Goal: Task Accomplishment & Management: Use online tool/utility

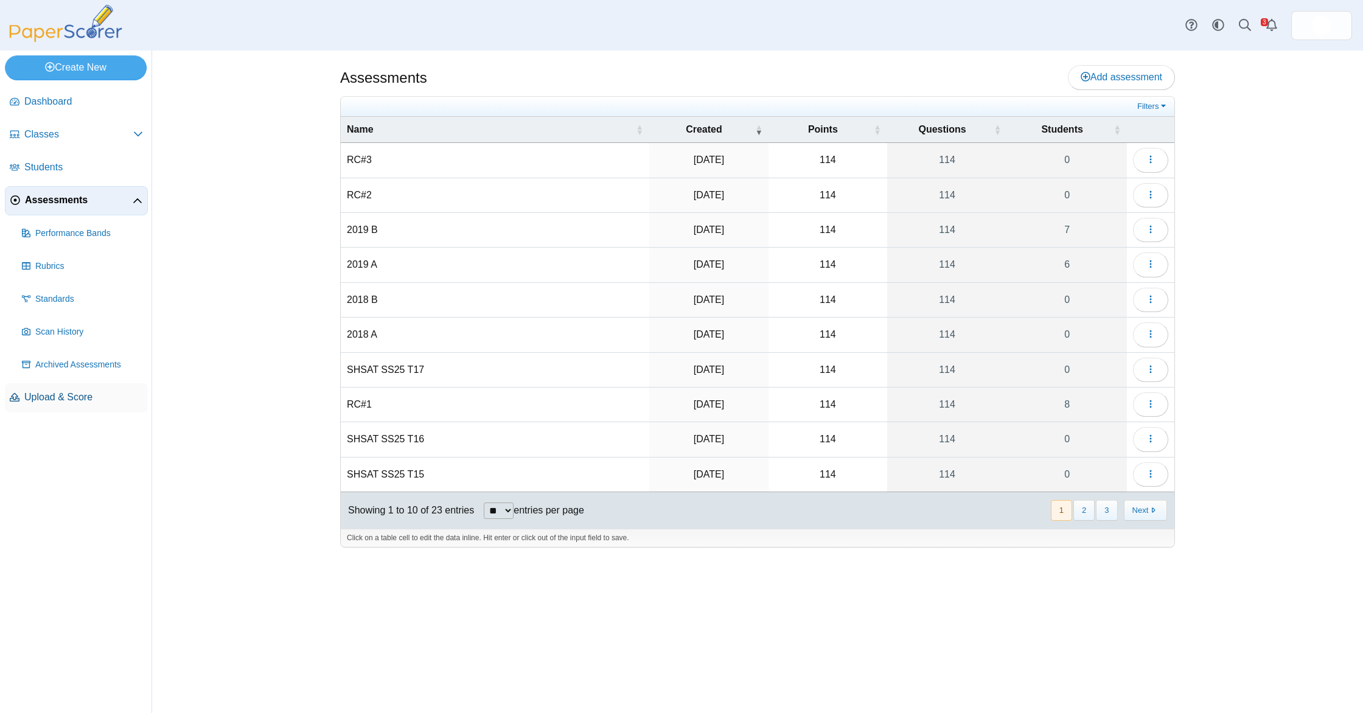
click at [71, 402] on span "Upload & Score" at bounding box center [83, 397] width 119 height 13
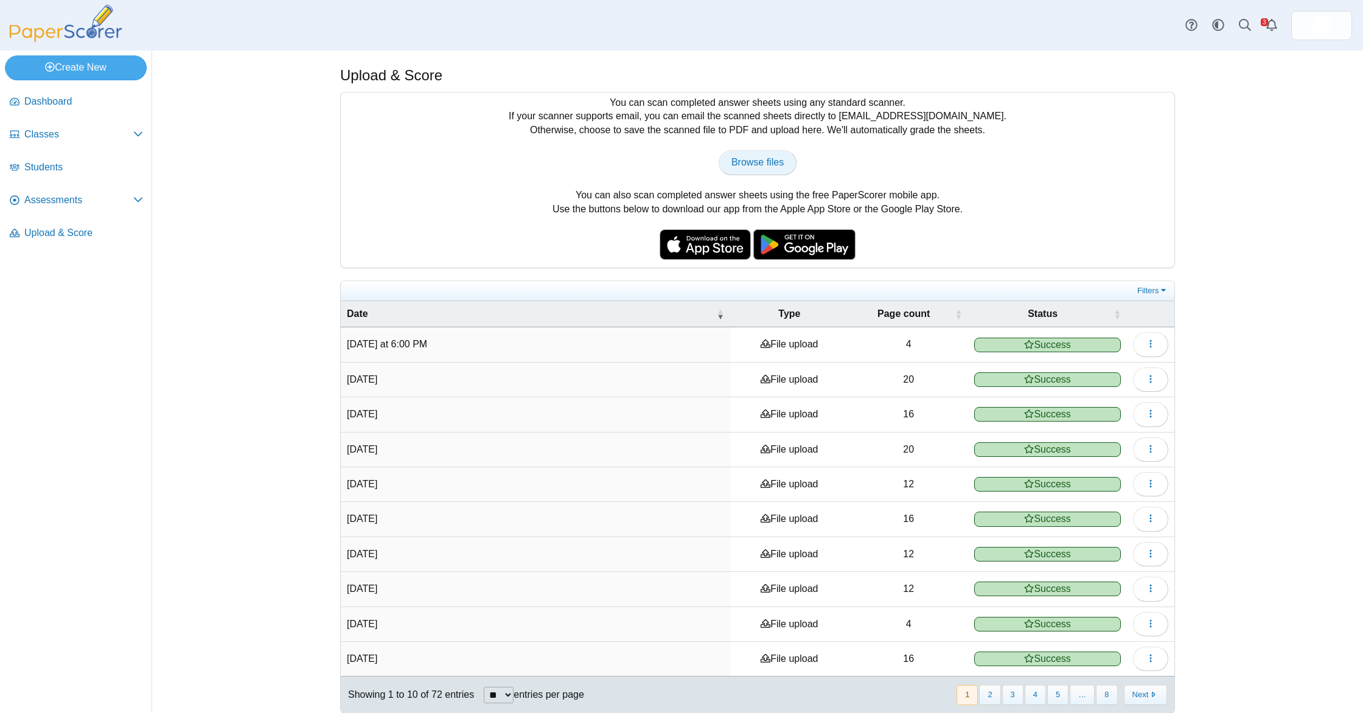
click at [731, 165] on span "Browse files" at bounding box center [757, 162] width 52 height 10
type input "**********"
click at [86, 207] on link "Assessments" at bounding box center [76, 200] width 143 height 29
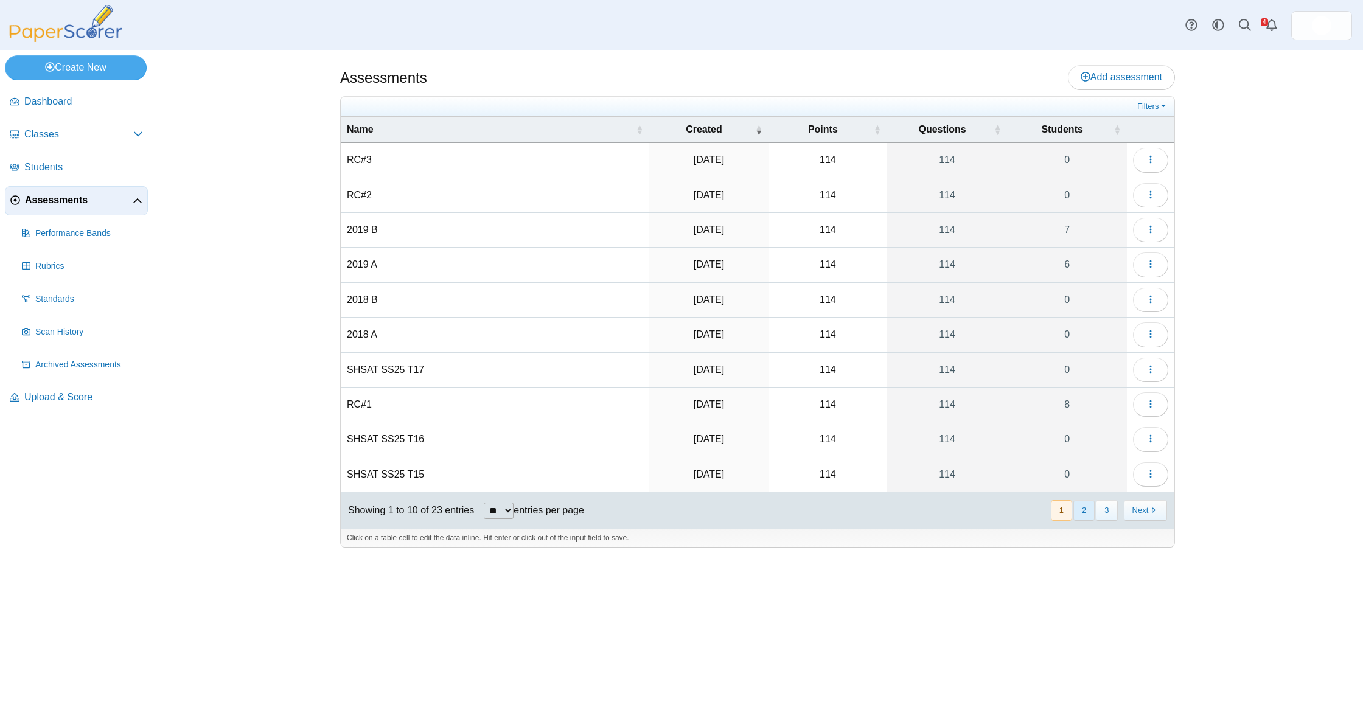
click at [1082, 509] on button "2" at bounding box center [1083, 510] width 21 height 20
click at [1152, 159] on icon "button" at bounding box center [1150, 160] width 10 height 10
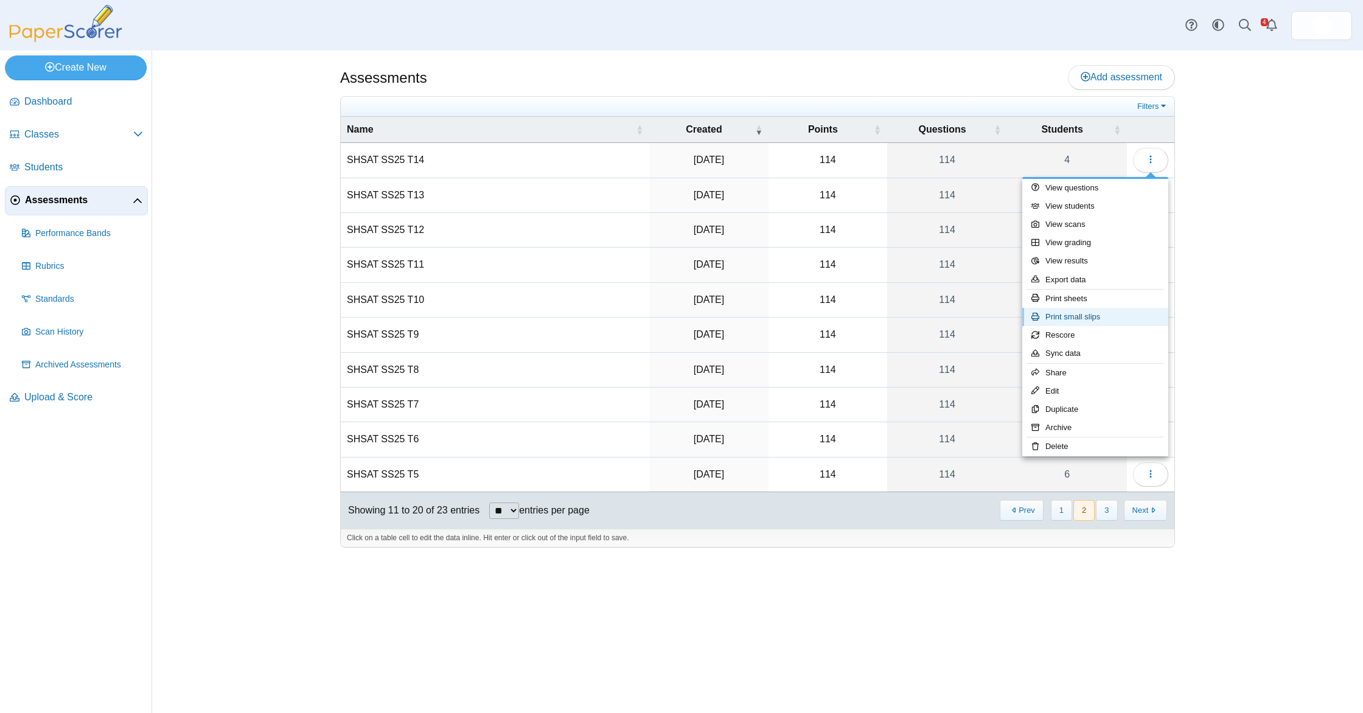
drag, startPoint x: 1087, startPoint y: 316, endPoint x: 1061, endPoint y: 325, distance: 27.1
click at [1087, 316] on link "Print small slips" at bounding box center [1095, 317] width 146 height 18
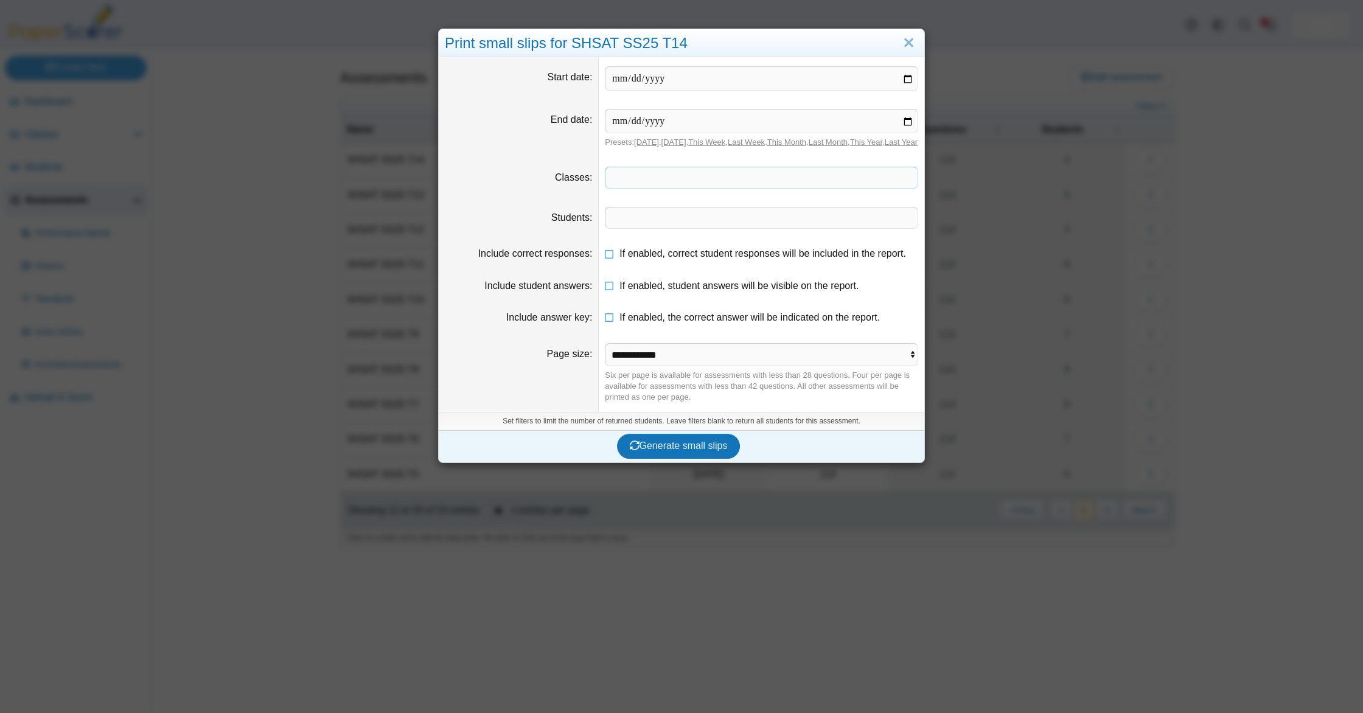
drag, startPoint x: 656, startPoint y: 190, endPoint x: 646, endPoint y: 214, distance: 26.4
click at [656, 188] on span at bounding box center [761, 177] width 312 height 21
click at [618, 324] on li "If enabled, the correct answer will be indicated on the report." at bounding box center [761, 317] width 313 height 13
click at [614, 288] on icon at bounding box center [610, 283] width 10 height 9
click at [611, 255] on icon at bounding box center [610, 251] width 10 height 9
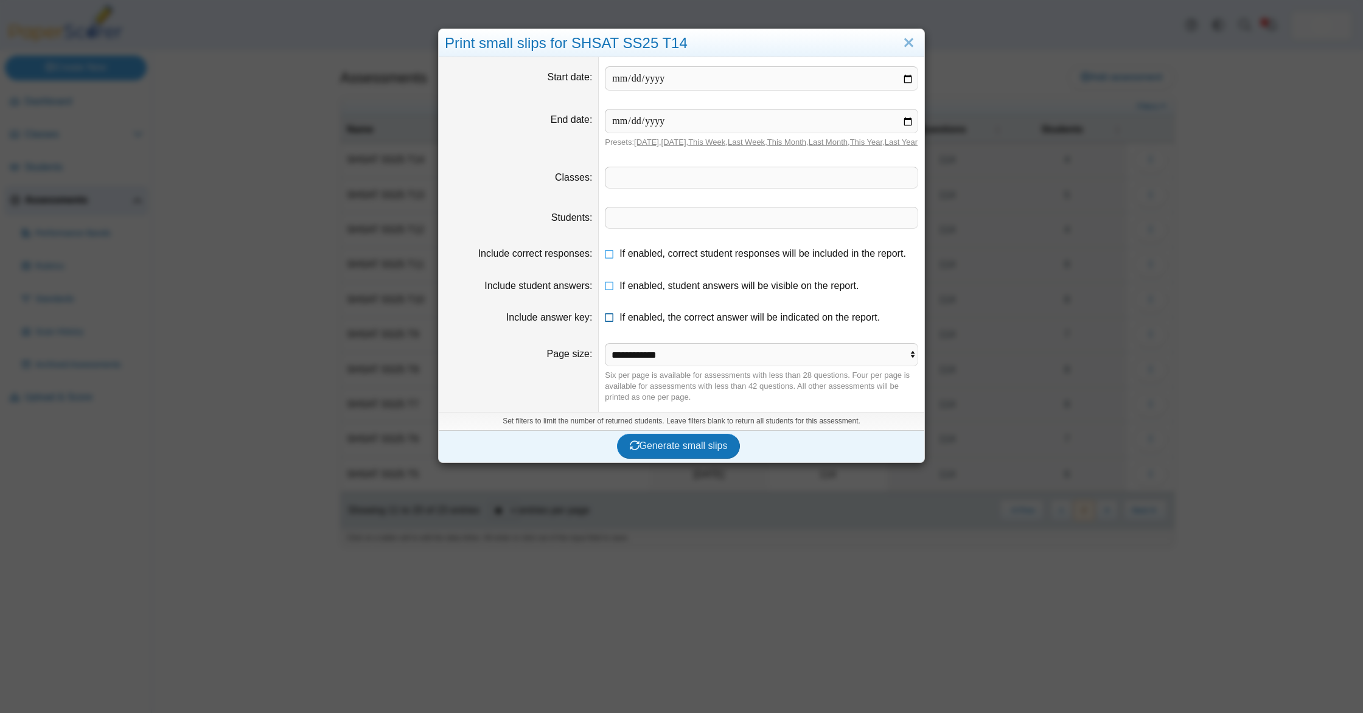
click at [610, 319] on icon at bounding box center [610, 315] width 10 height 9
click at [694, 449] on button "Generate small slips" at bounding box center [678, 446] width 123 height 24
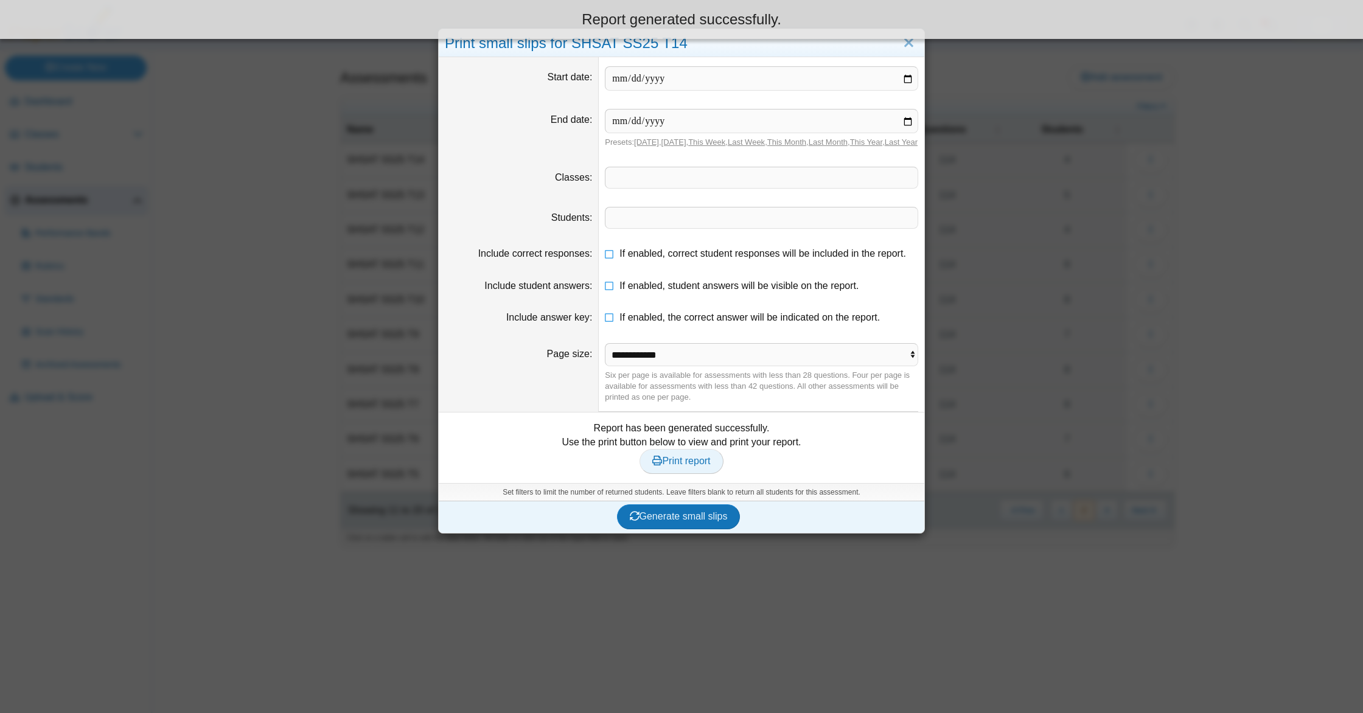
click at [686, 473] on link "Print report" at bounding box center [680, 461] width 83 height 24
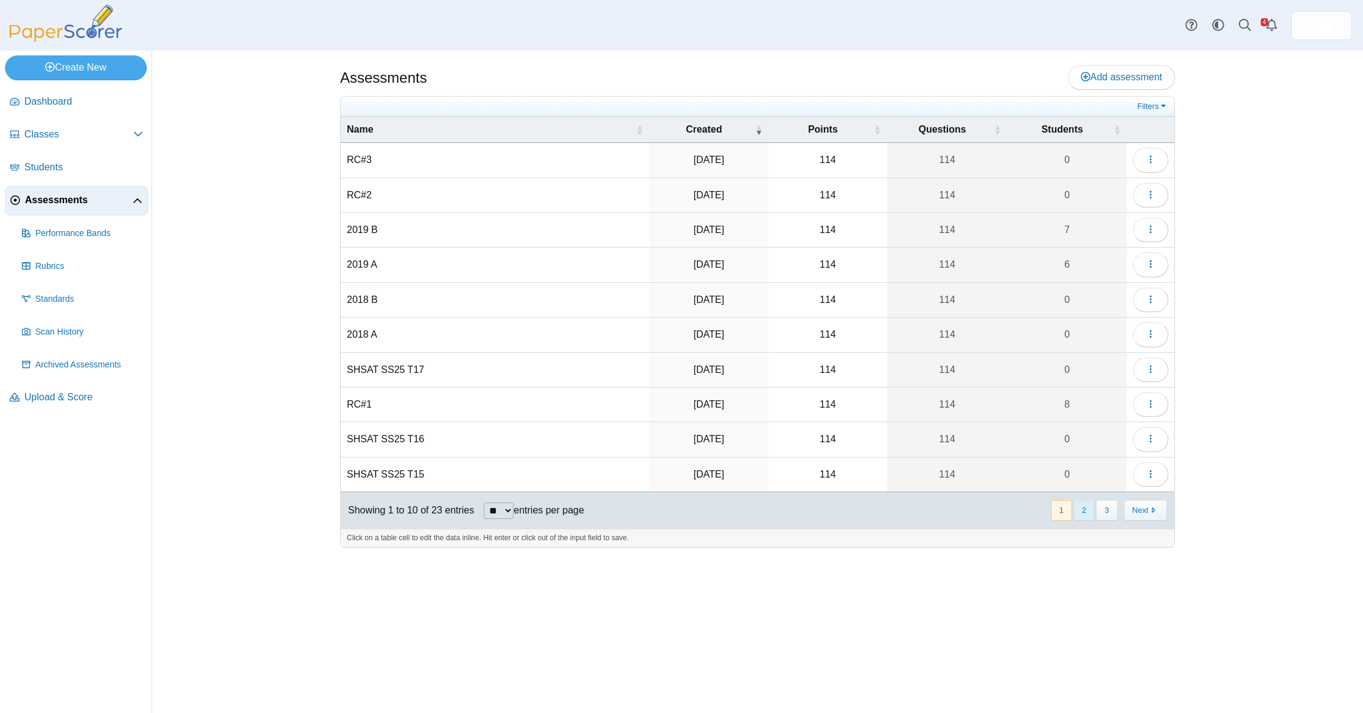
click at [1086, 509] on button "2" at bounding box center [1083, 510] width 21 height 20
click at [1147, 166] on button "button" at bounding box center [1150, 160] width 35 height 24
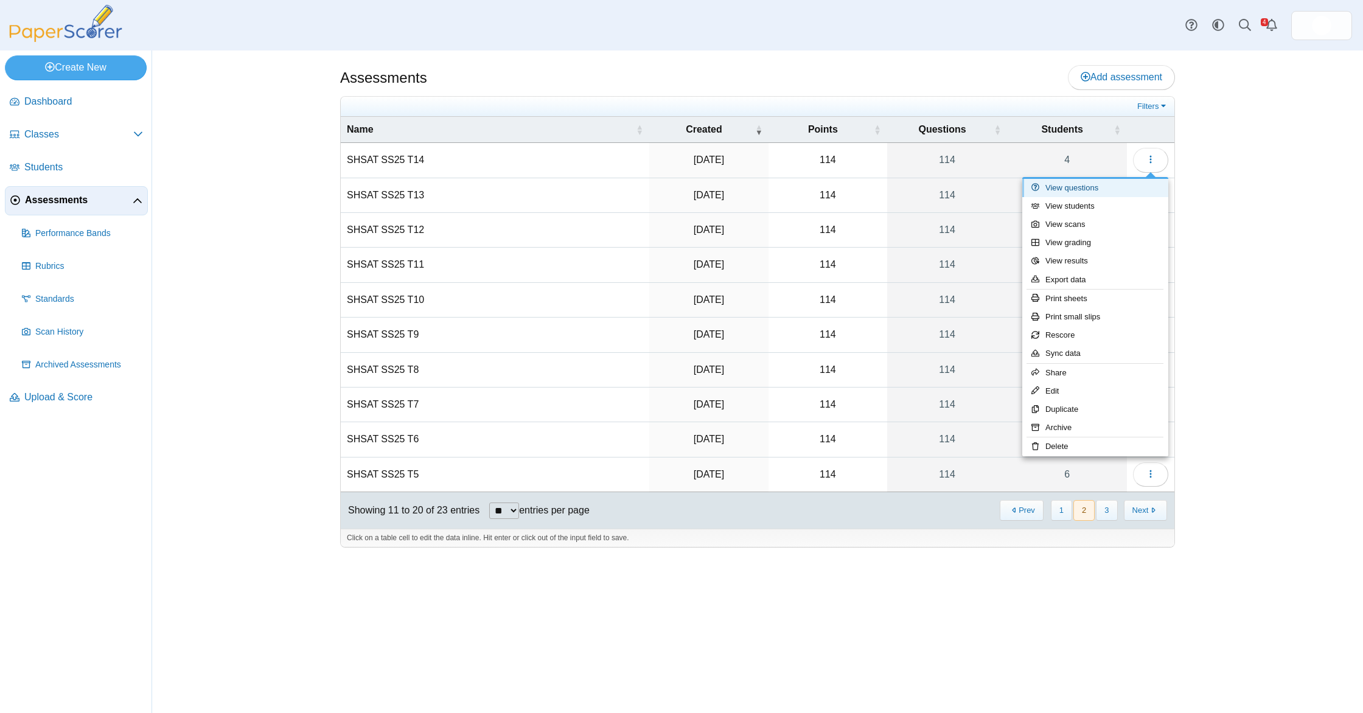
click at [1094, 189] on link "View questions" at bounding box center [1095, 188] width 146 height 18
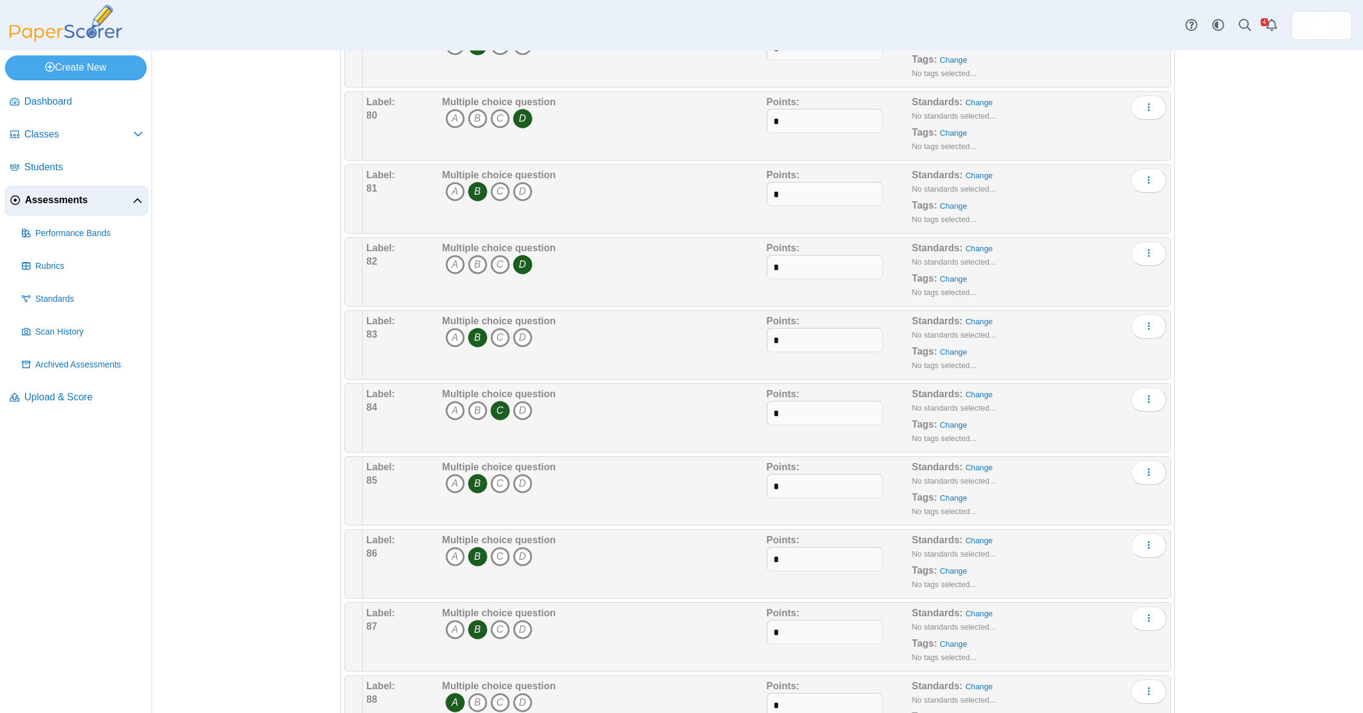
scroll to position [5852, 0]
